Goal: Task Accomplishment & Management: Complete application form

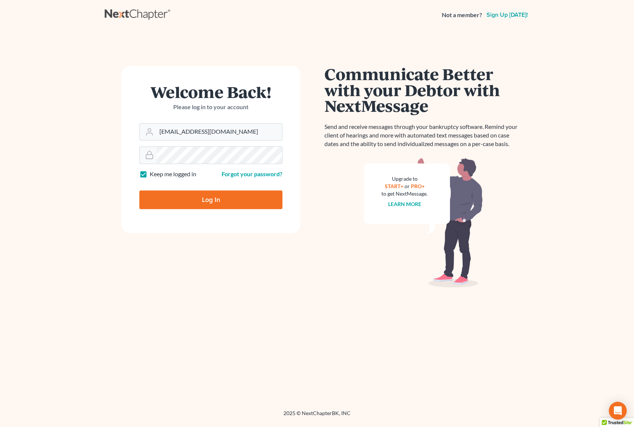
click at [224, 201] on input "Log In" at bounding box center [210, 199] width 143 height 19
type input "Thinking..."
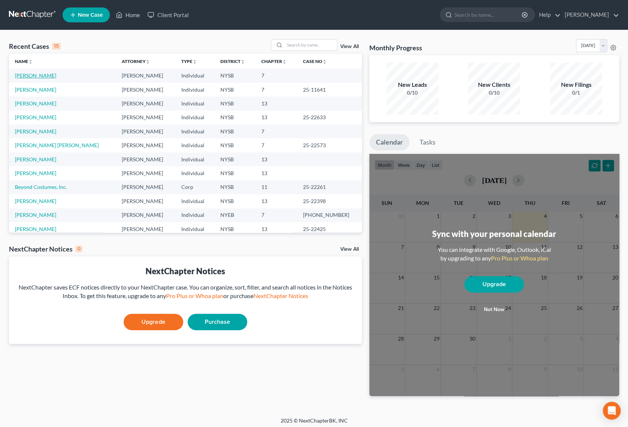
click at [56, 78] on link "[PERSON_NAME]" at bounding box center [35, 75] width 41 height 6
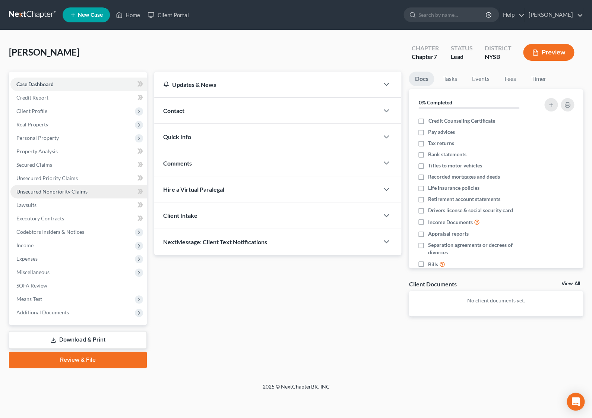
click at [60, 187] on link "Unsecured Nonpriority Claims" at bounding box center [78, 191] width 136 height 13
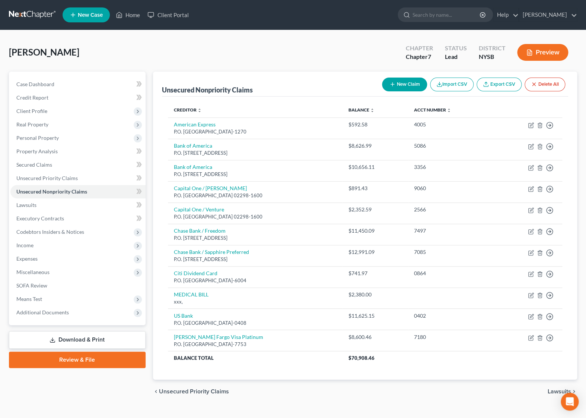
click at [402, 88] on button "New Claim" at bounding box center [404, 84] width 45 height 14
select select "0"
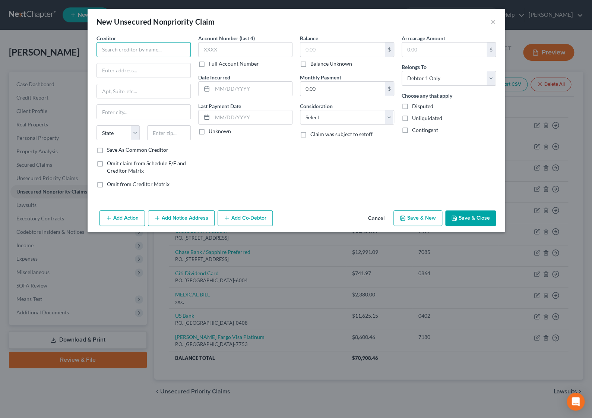
click at [155, 49] on input "text" at bounding box center [143, 49] width 94 height 15
type input "[PERSON_NAME] Bill"
click at [324, 50] on input "text" at bounding box center [342, 49] width 85 height 14
type input "160.00"
click at [150, 48] on input "[PERSON_NAME] Bill" at bounding box center [143, 49] width 94 height 15
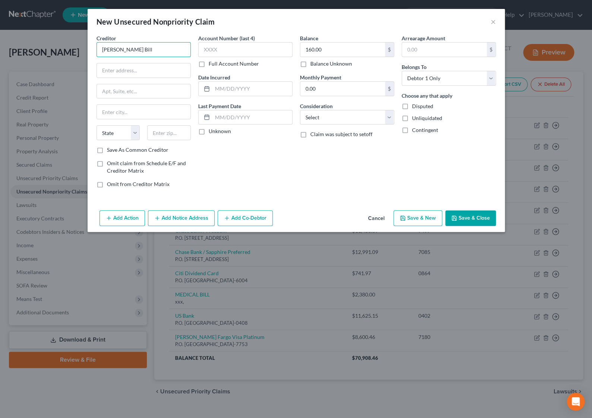
drag, startPoint x: 150, startPoint y: 48, endPoint x: 88, endPoint y: 40, distance: 63.1
click at [96, 42] on input "[PERSON_NAME] Bill" at bounding box center [143, 49] width 94 height 15
click at [149, 50] on input "[PERSON_NAME] Bill" at bounding box center [143, 49] width 94 height 15
drag, startPoint x: 149, startPoint y: 50, endPoint x: 97, endPoint y: 47, distance: 51.5
click at [97, 47] on input "[PERSON_NAME] Bill" at bounding box center [143, 49] width 94 height 15
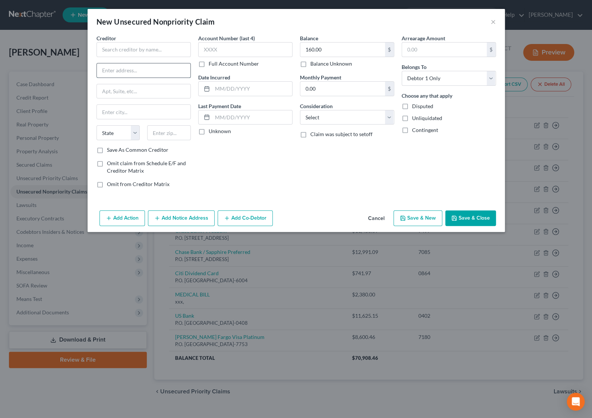
click at [122, 72] on input "text" at bounding box center [144, 70] width 94 height 14
paste input "[PERSON_NAME] Bill"
type input "[PERSON_NAME] Bill"
click at [132, 50] on input "text" at bounding box center [143, 49] width 94 height 15
type input "Dr. [PERSON_NAME]"
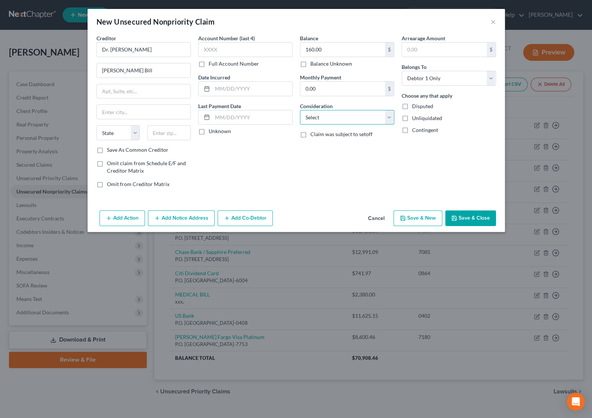
select select "9"
click option "Medical Services" at bounding box center [0, 0] width 0 height 0
select select "3"
click option "At Least One Of The Debtors And Another" at bounding box center [0, 0] width 0 height 0
click at [468, 216] on button "Save & Close" at bounding box center [470, 218] width 51 height 16
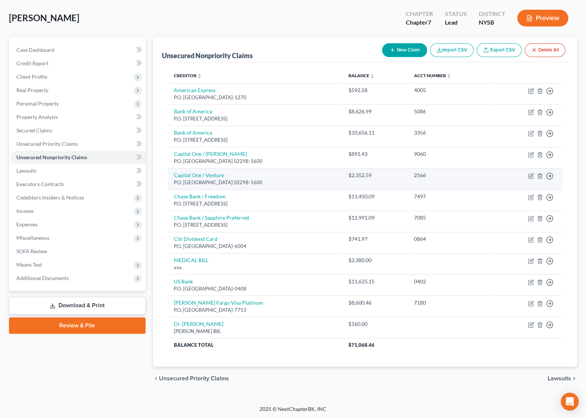
scroll to position [35, 0]
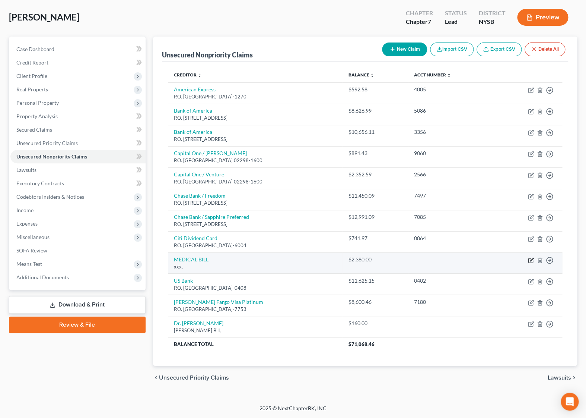
click at [531, 262] on icon "button" at bounding box center [531, 260] width 4 height 4
select select "9"
select select "3"
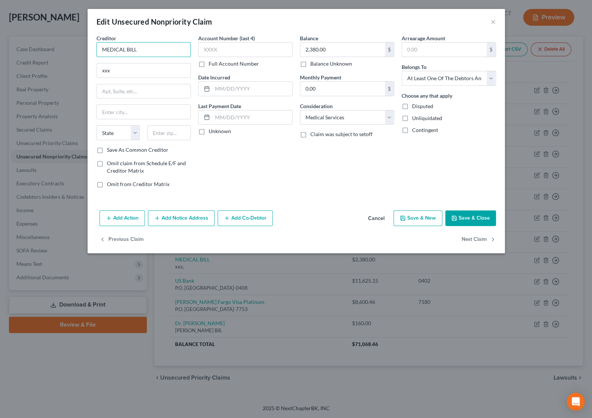
click at [142, 49] on input "MEDICAL BILL" at bounding box center [143, 49] width 94 height 15
type input "MEDICAL BILLS - Gall Bladder"
click at [459, 224] on button "Save & Close" at bounding box center [470, 218] width 51 height 16
